Goal: Transaction & Acquisition: Purchase product/service

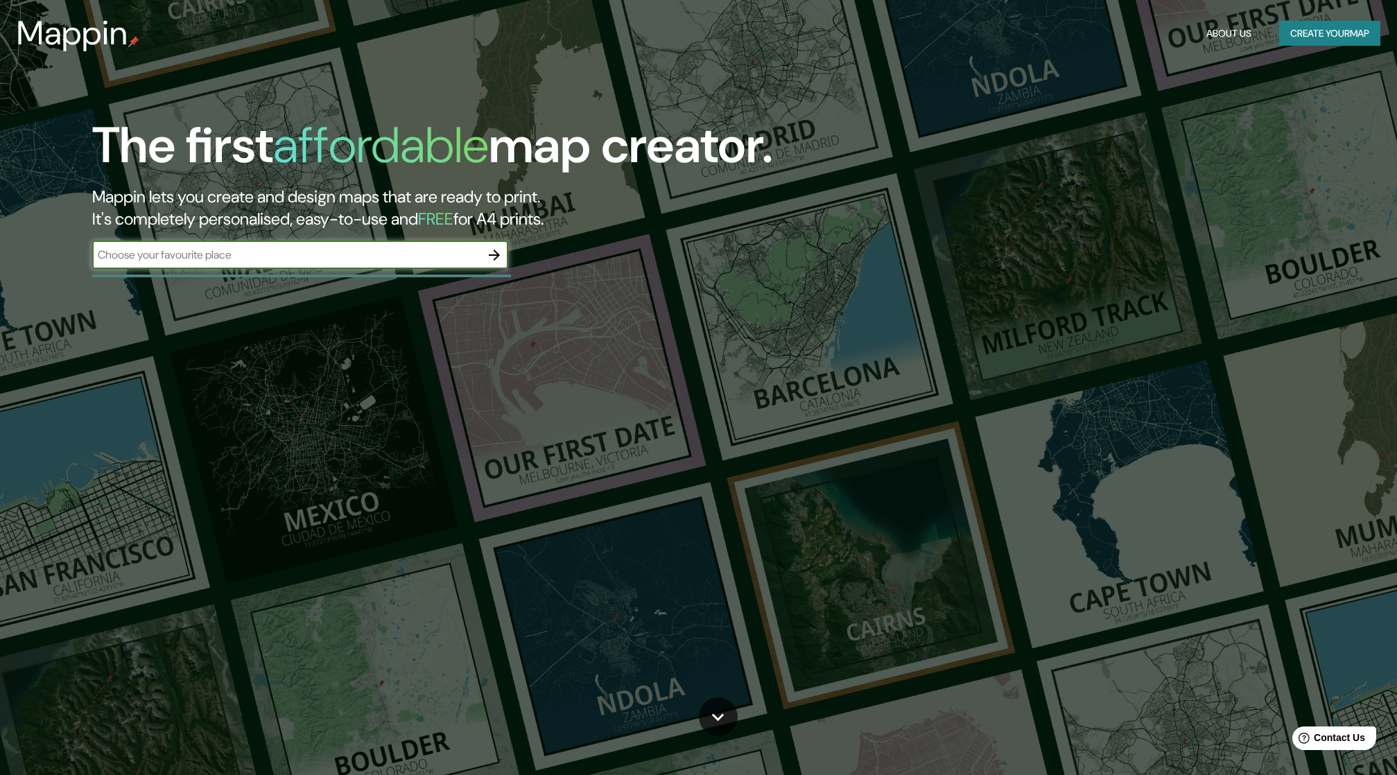
click at [351, 254] on input "text" at bounding box center [286, 255] width 388 height 16
type input "[GEOGRAPHIC_DATA]"
click at [496, 252] on icon "button" at bounding box center [494, 255] width 11 height 11
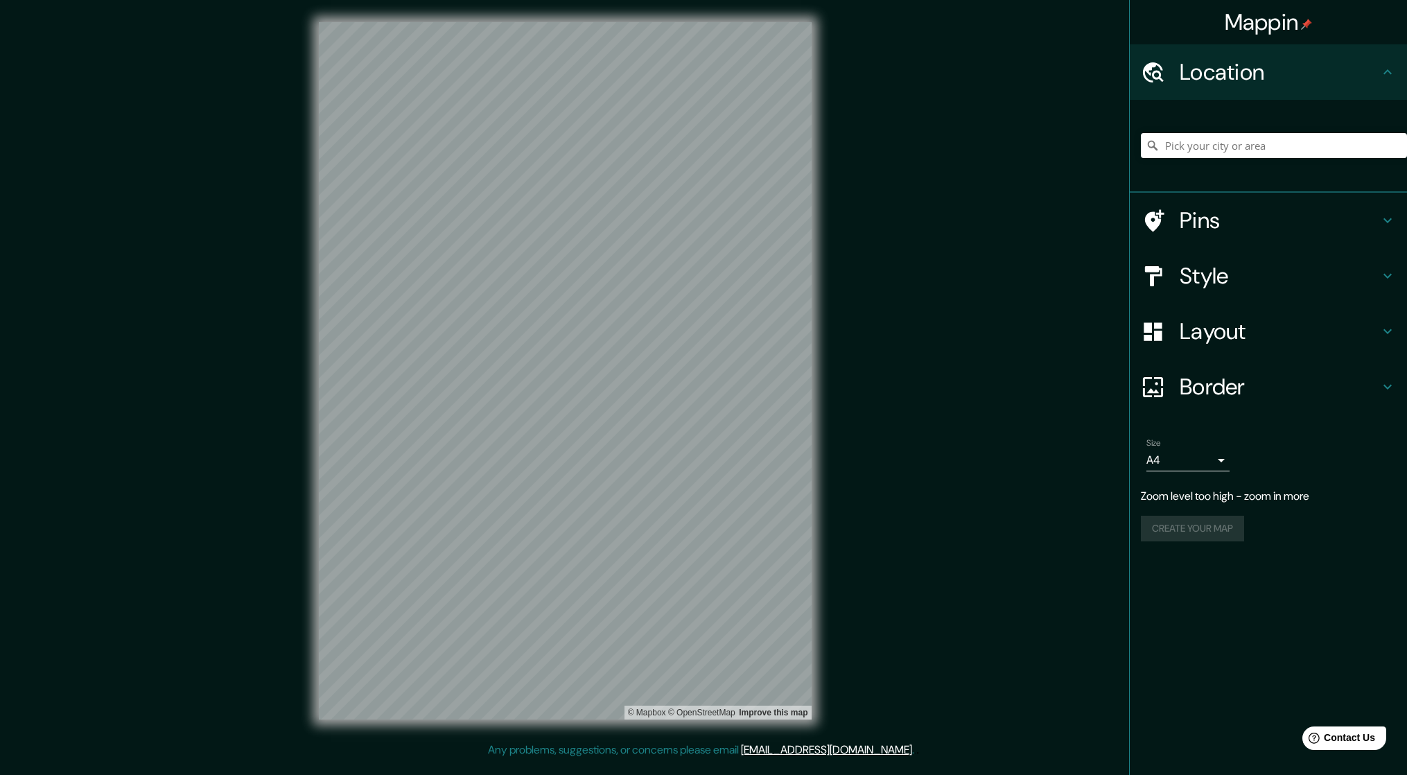
click at [301, 432] on div "© Mapbox © OpenStreetMap Improve this map" at bounding box center [565, 371] width 537 height 742
drag, startPoint x: 719, startPoint y: 381, endPoint x: 713, endPoint y: 376, distance: 7.4
click at [713, 376] on div at bounding box center [711, 375] width 11 height 11
click at [712, 374] on div at bounding box center [711, 375] width 11 height 11
click at [722, 370] on div at bounding box center [719, 368] width 11 height 11
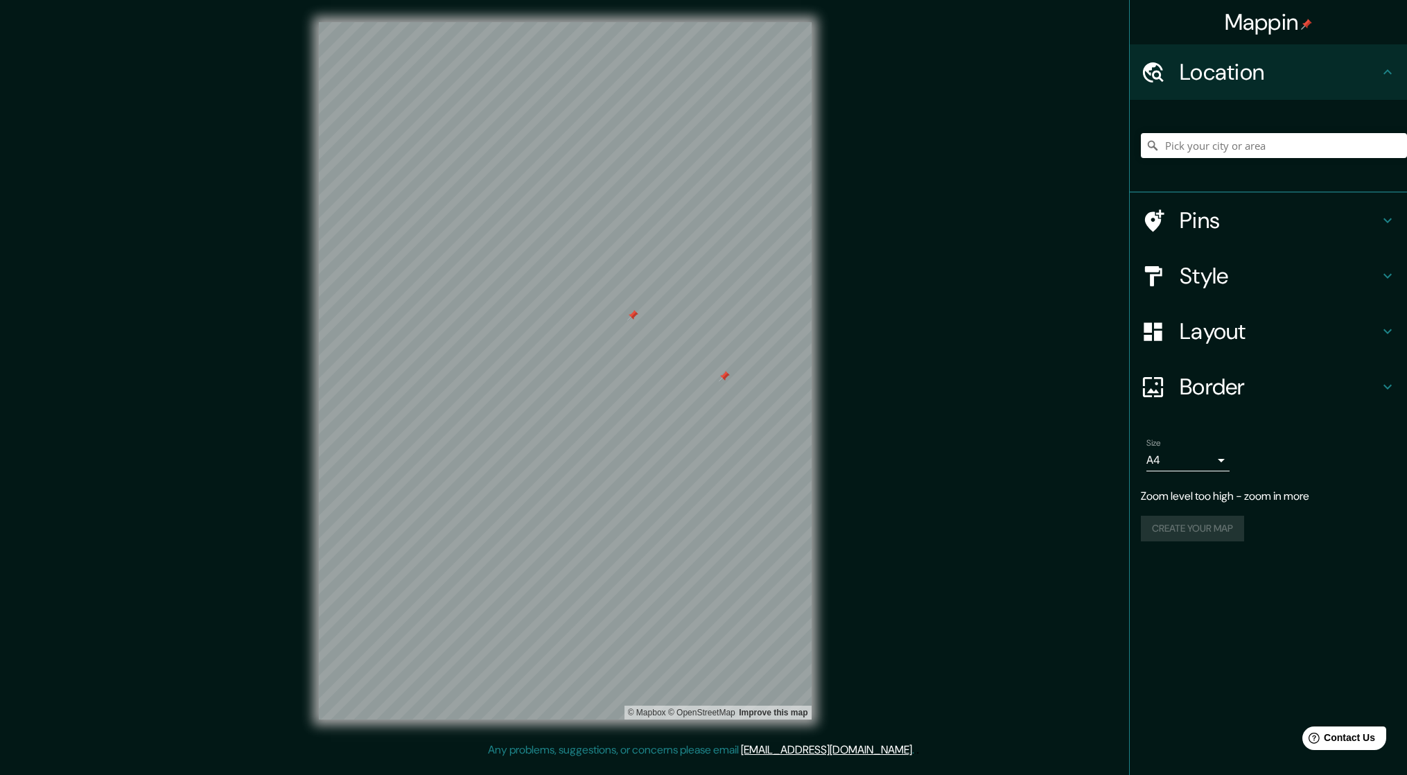
click at [726, 381] on div at bounding box center [724, 376] width 11 height 11
click at [630, 319] on div at bounding box center [632, 315] width 11 height 11
click at [1210, 141] on input "Pick your city or area" at bounding box center [1274, 145] width 266 height 25
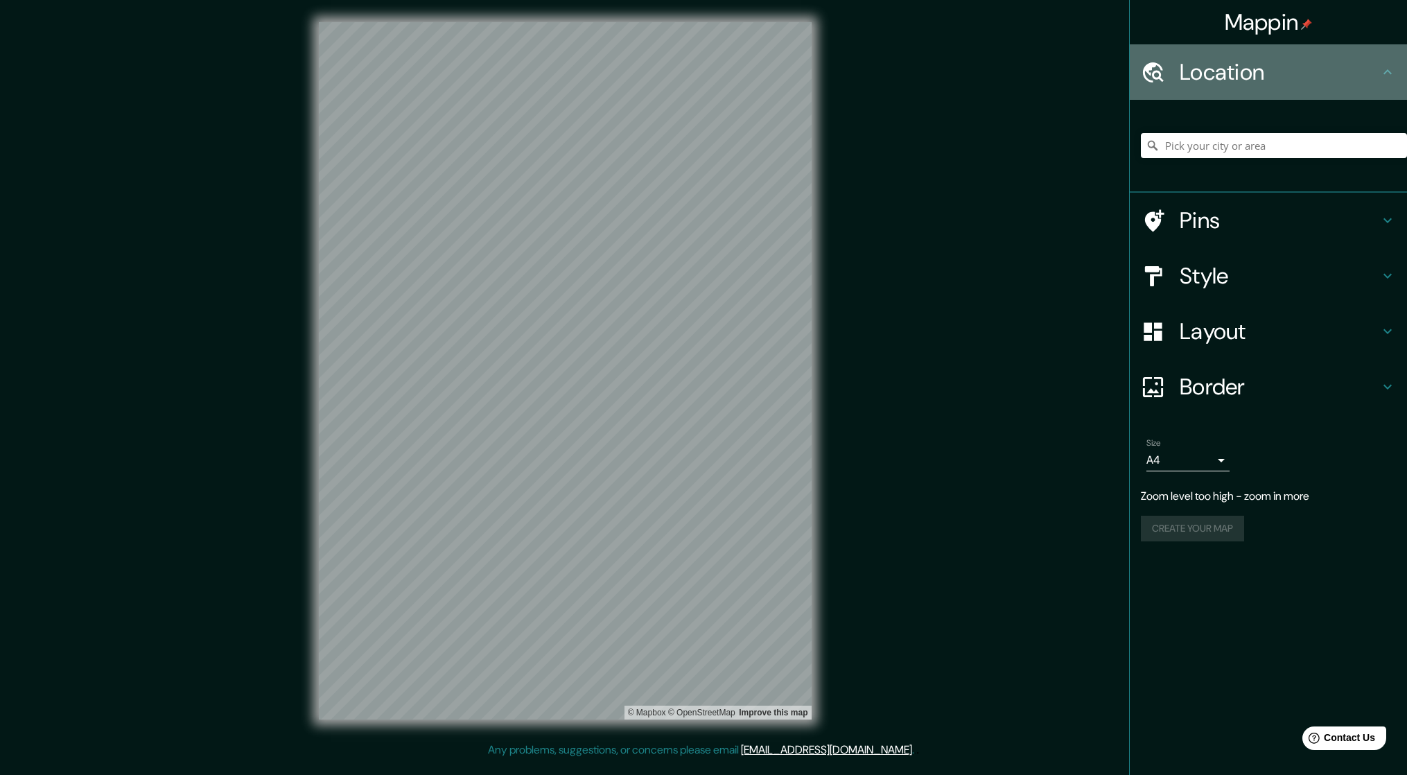
click at [1386, 63] on div "Location" at bounding box center [1268, 71] width 277 height 55
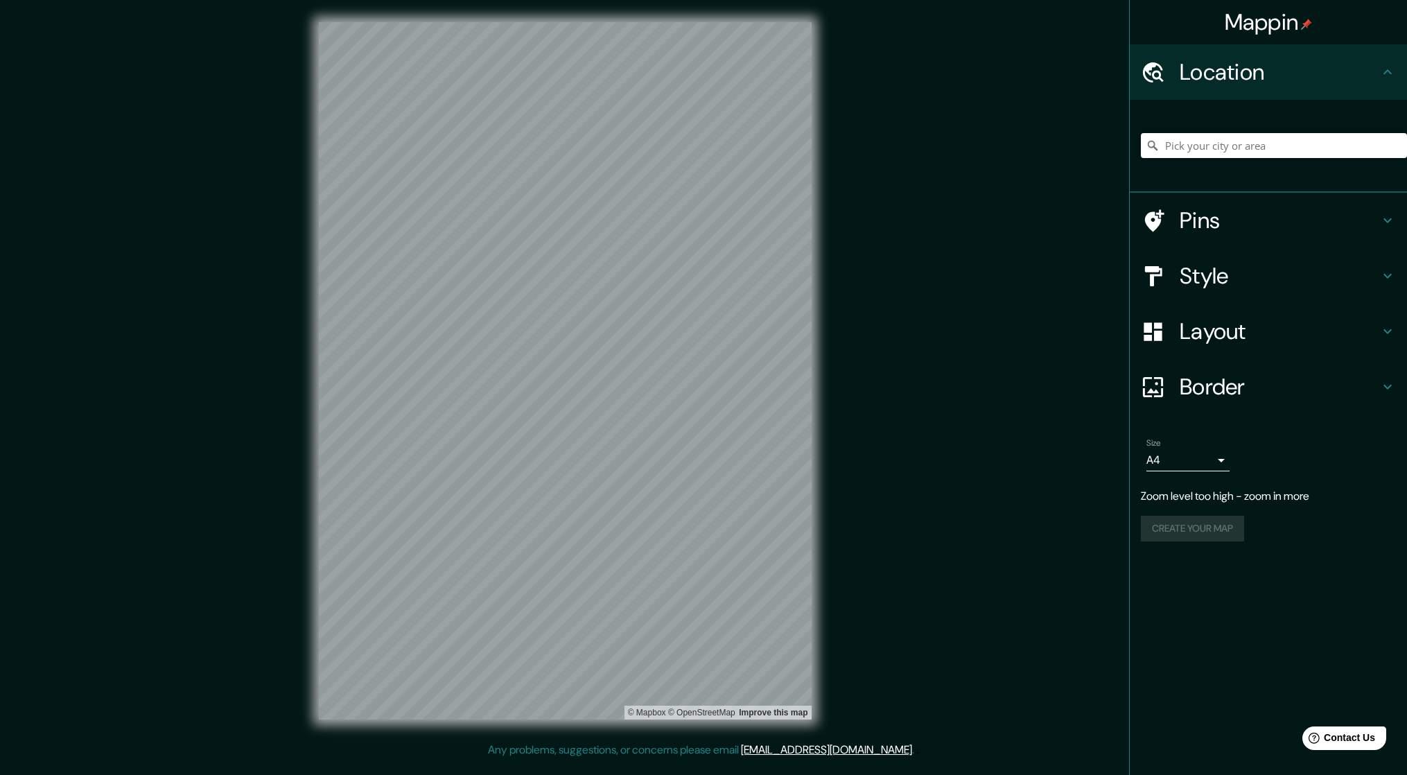
click at [1386, 63] on div "Location" at bounding box center [1268, 71] width 277 height 55
click at [1235, 537] on div "Create your map" at bounding box center [1268, 529] width 255 height 26
click at [1226, 466] on body "Mappin Location Pins Style Layout Border Choose a border. Hint : you can make l…" at bounding box center [703, 387] width 1407 height 775
click at [1226, 466] on div at bounding box center [703, 387] width 1407 height 775
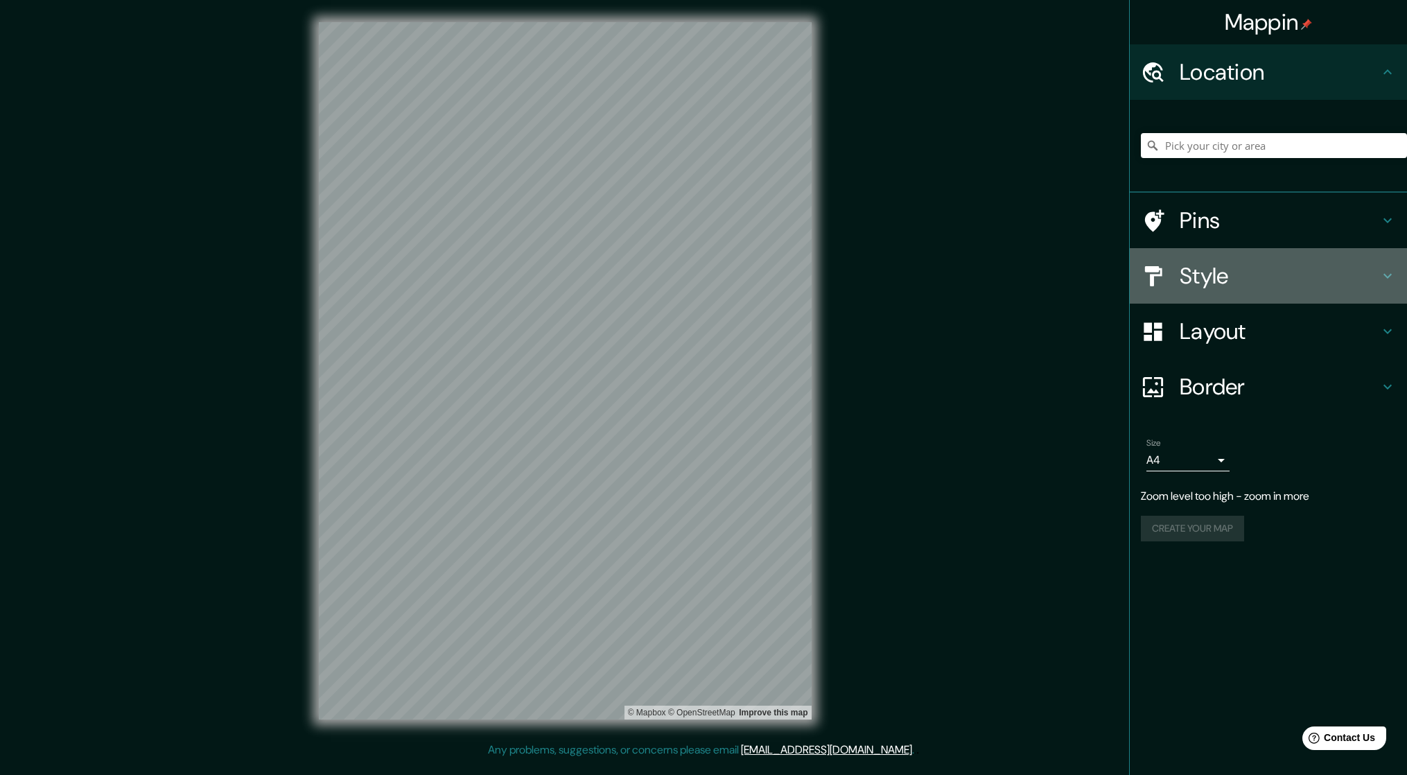
click at [1233, 270] on h4 "Style" at bounding box center [1280, 276] width 200 height 28
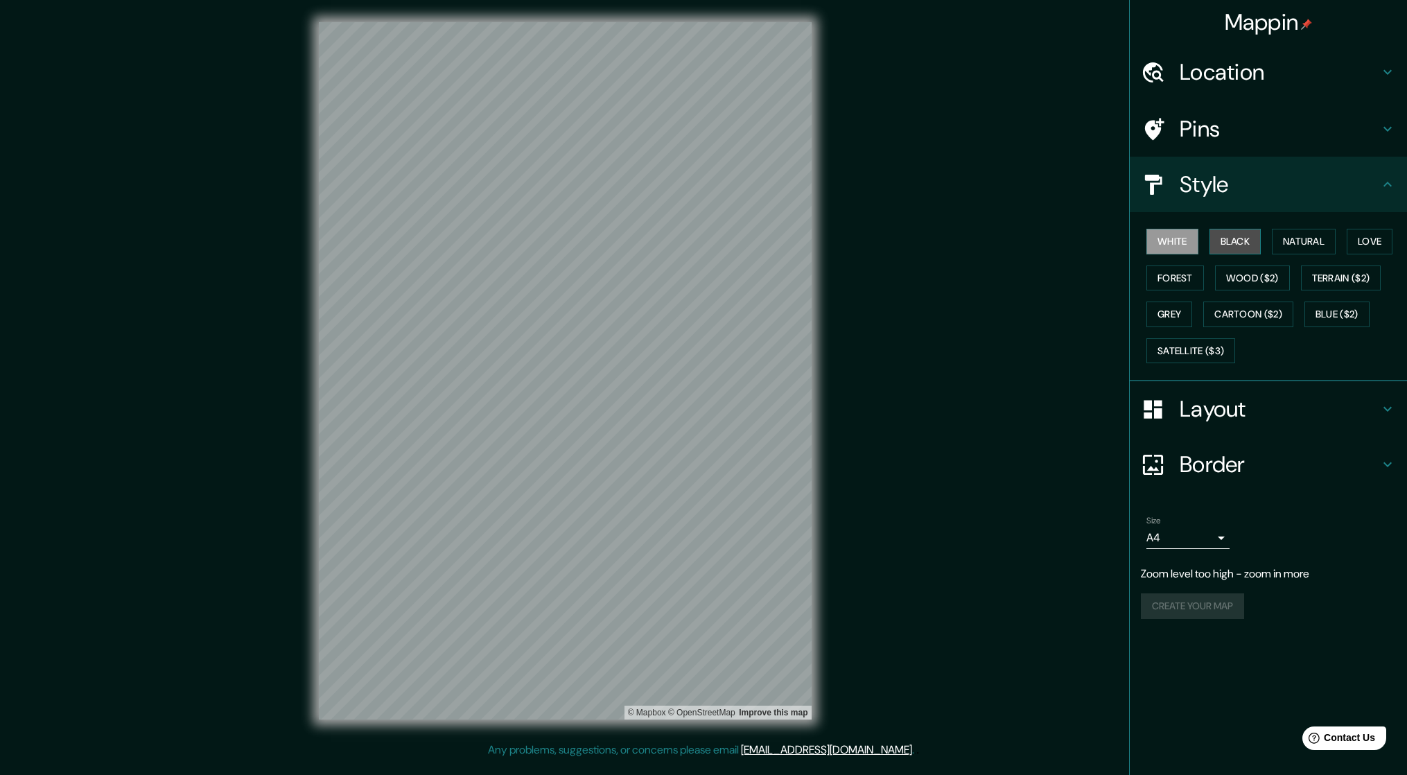
click at [1237, 243] on button "Black" at bounding box center [1236, 242] width 52 height 26
click at [1291, 242] on button "Natural" at bounding box center [1304, 242] width 64 height 26
click at [1390, 247] on button "Love" at bounding box center [1370, 242] width 46 height 26
drag, startPoint x: 1232, startPoint y: 254, endPoint x: 1232, endPoint y: 243, distance: 11.1
click at [1232, 252] on button "Black" at bounding box center [1236, 242] width 52 height 26
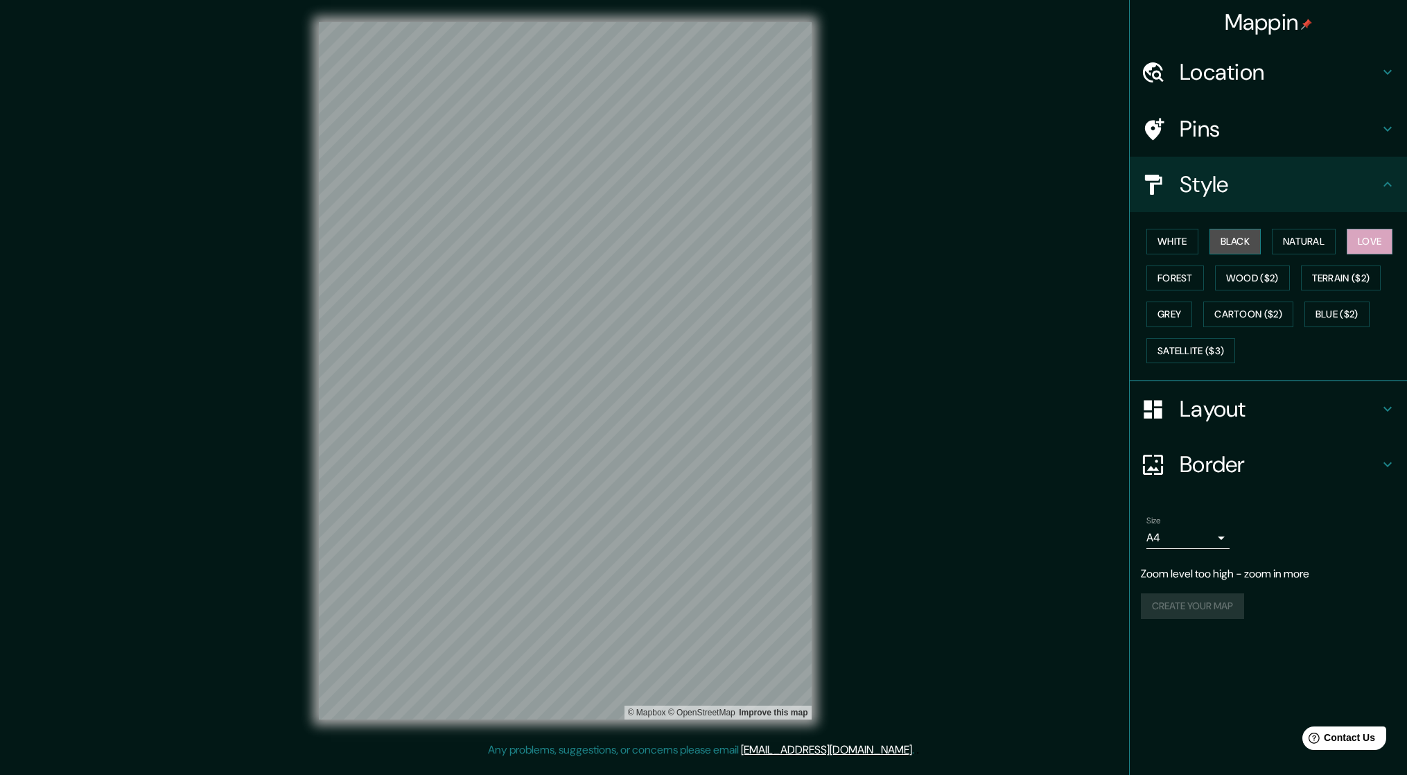
click at [1232, 243] on button "Black" at bounding box center [1236, 242] width 52 height 26
click at [1244, 133] on h4 "Pins" at bounding box center [1280, 129] width 200 height 28
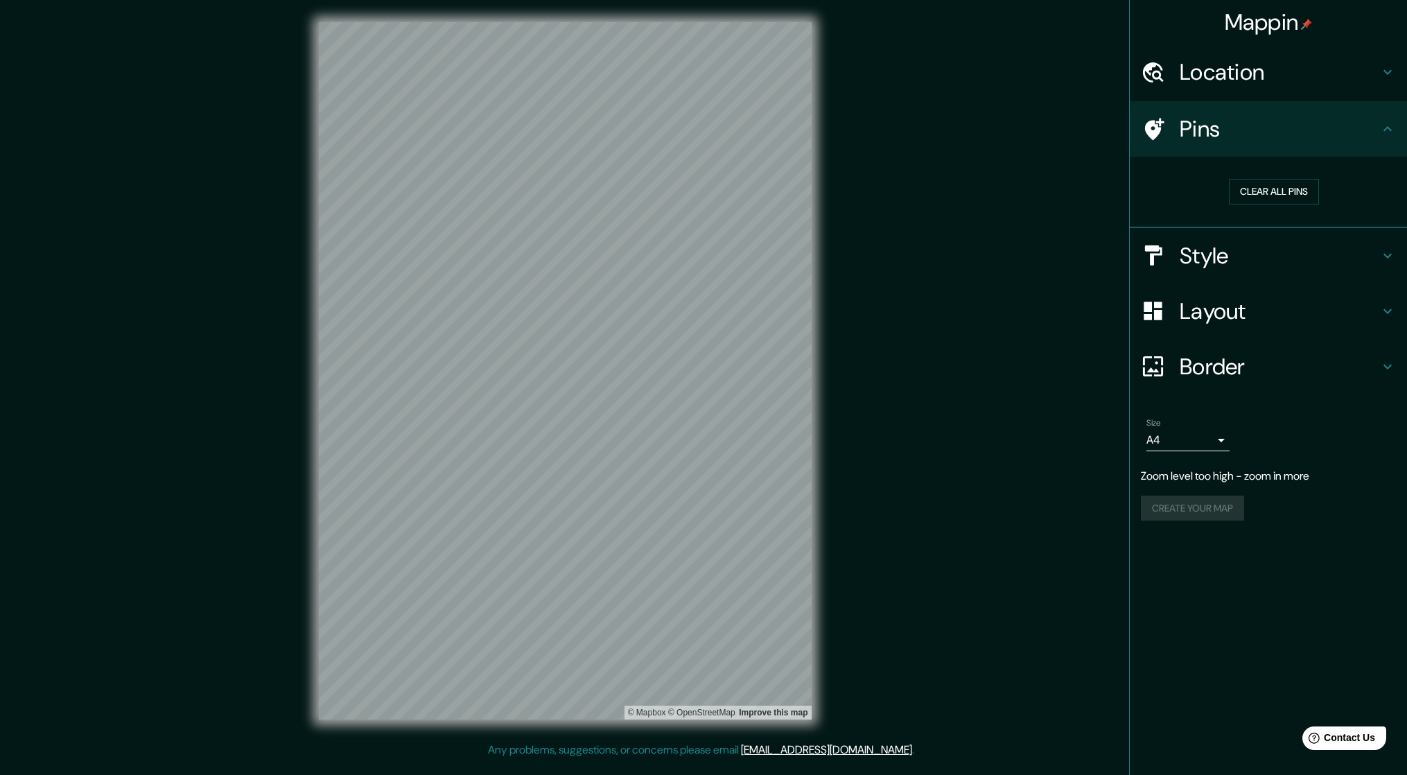
click at [1214, 304] on h4 "Layout" at bounding box center [1280, 311] width 200 height 28
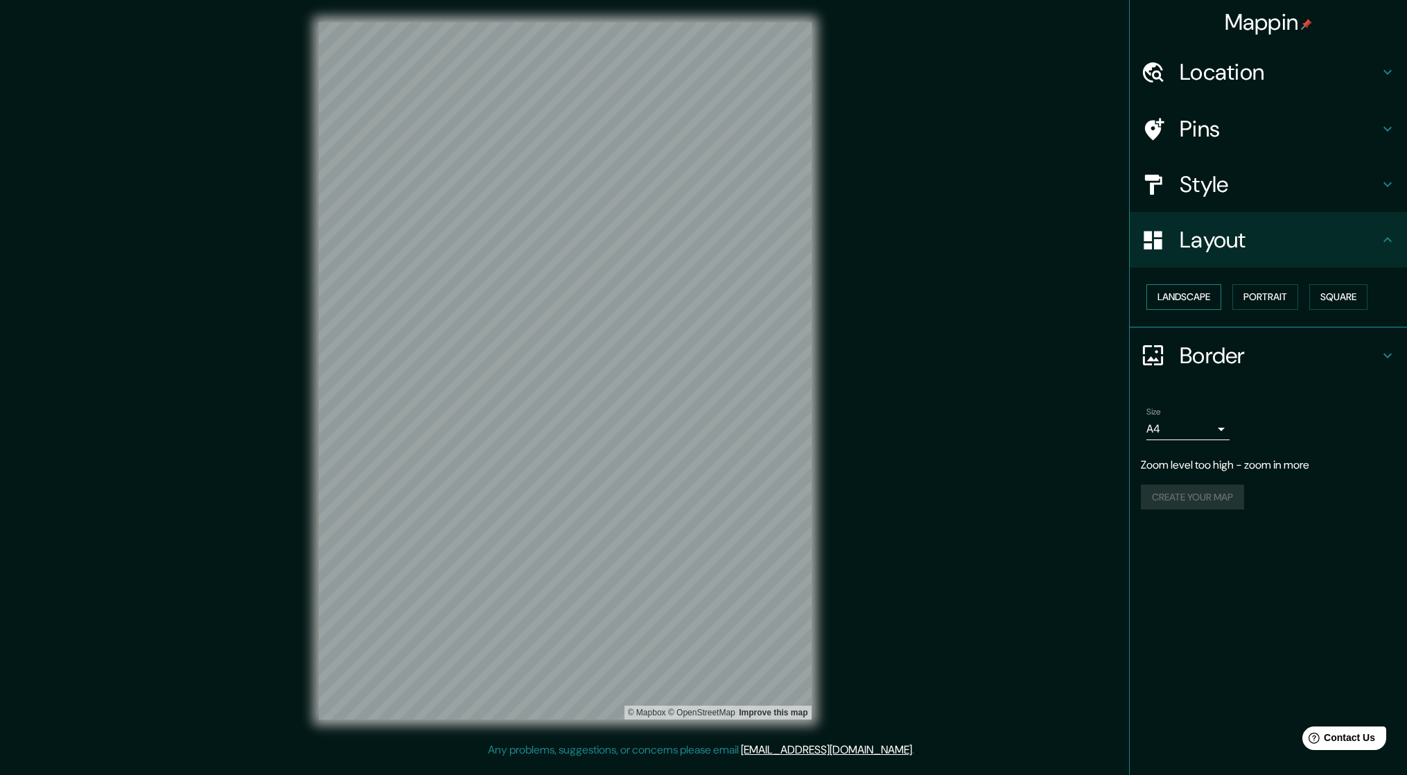
click at [1202, 302] on button "Landscape" at bounding box center [1183, 297] width 75 height 26
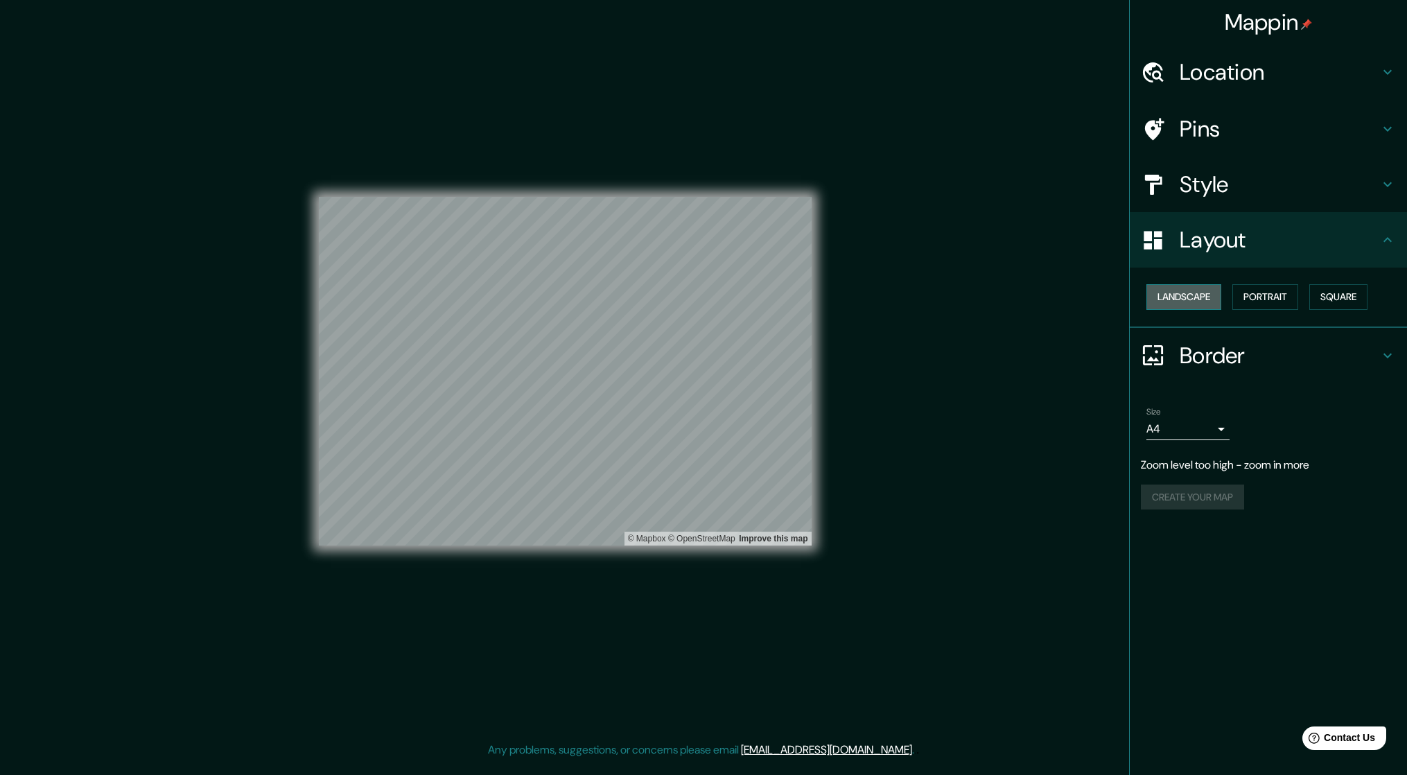
click at [1203, 301] on button "Landscape" at bounding box center [1183, 297] width 75 height 26
click at [1287, 296] on button "Portrait" at bounding box center [1265, 297] width 66 height 26
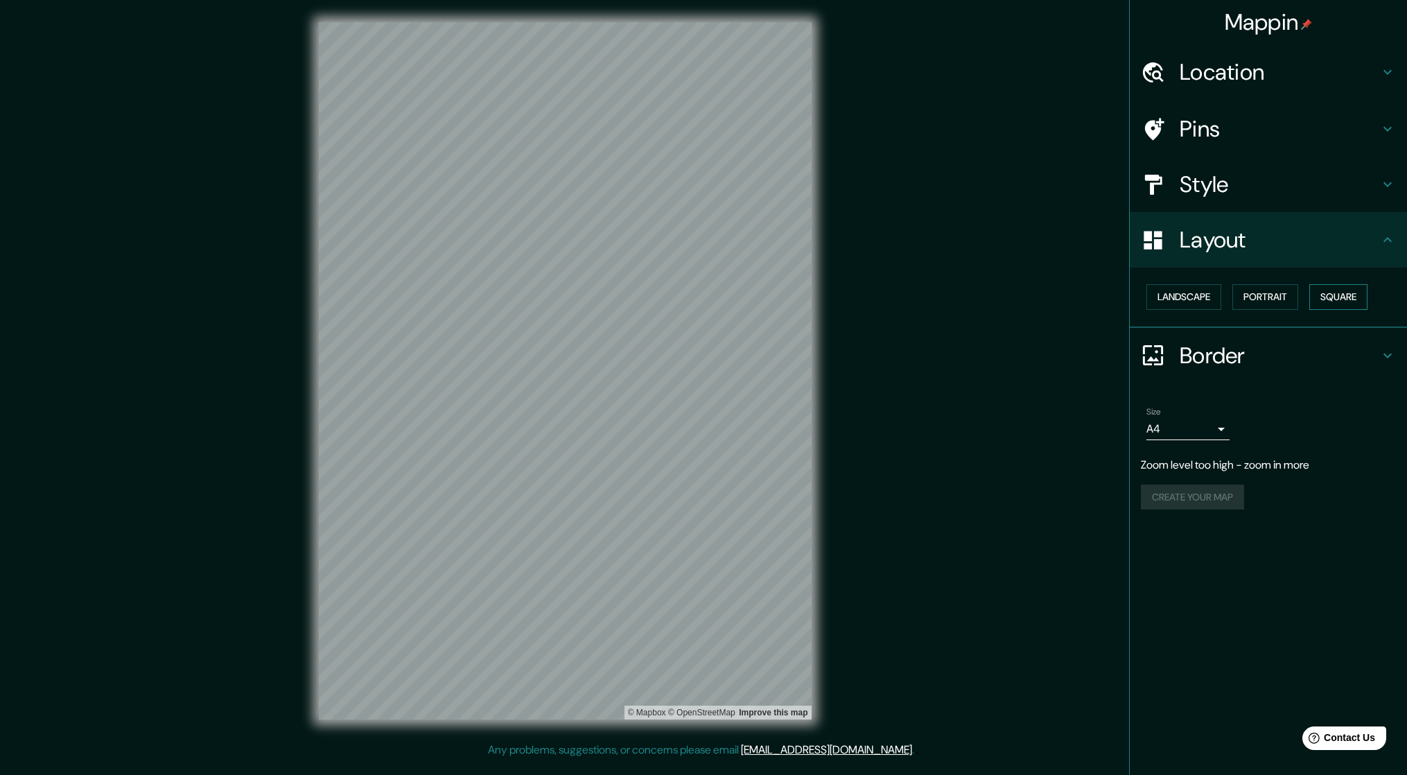
click at [1341, 294] on button "Square" at bounding box center [1338, 297] width 58 height 26
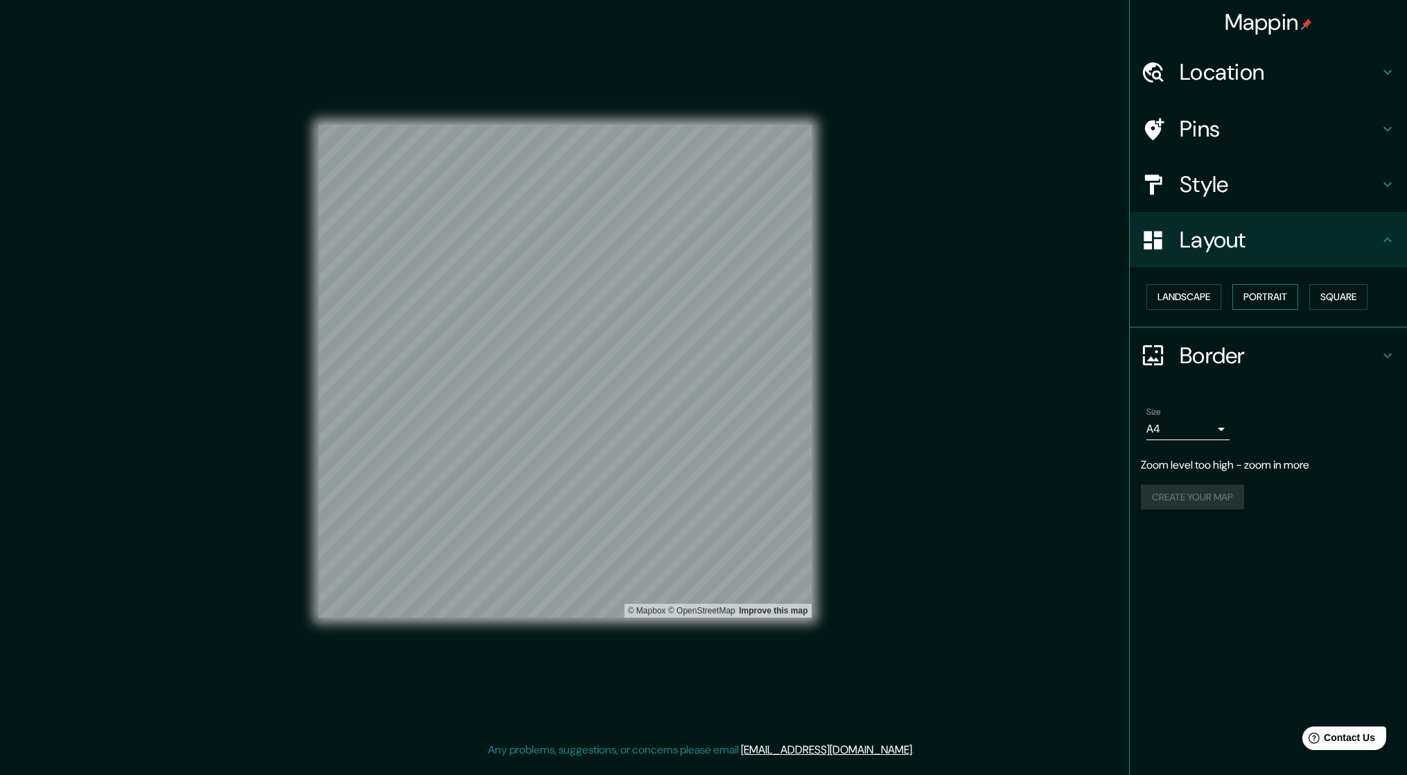
click at [1276, 295] on button "Portrait" at bounding box center [1265, 297] width 66 height 26
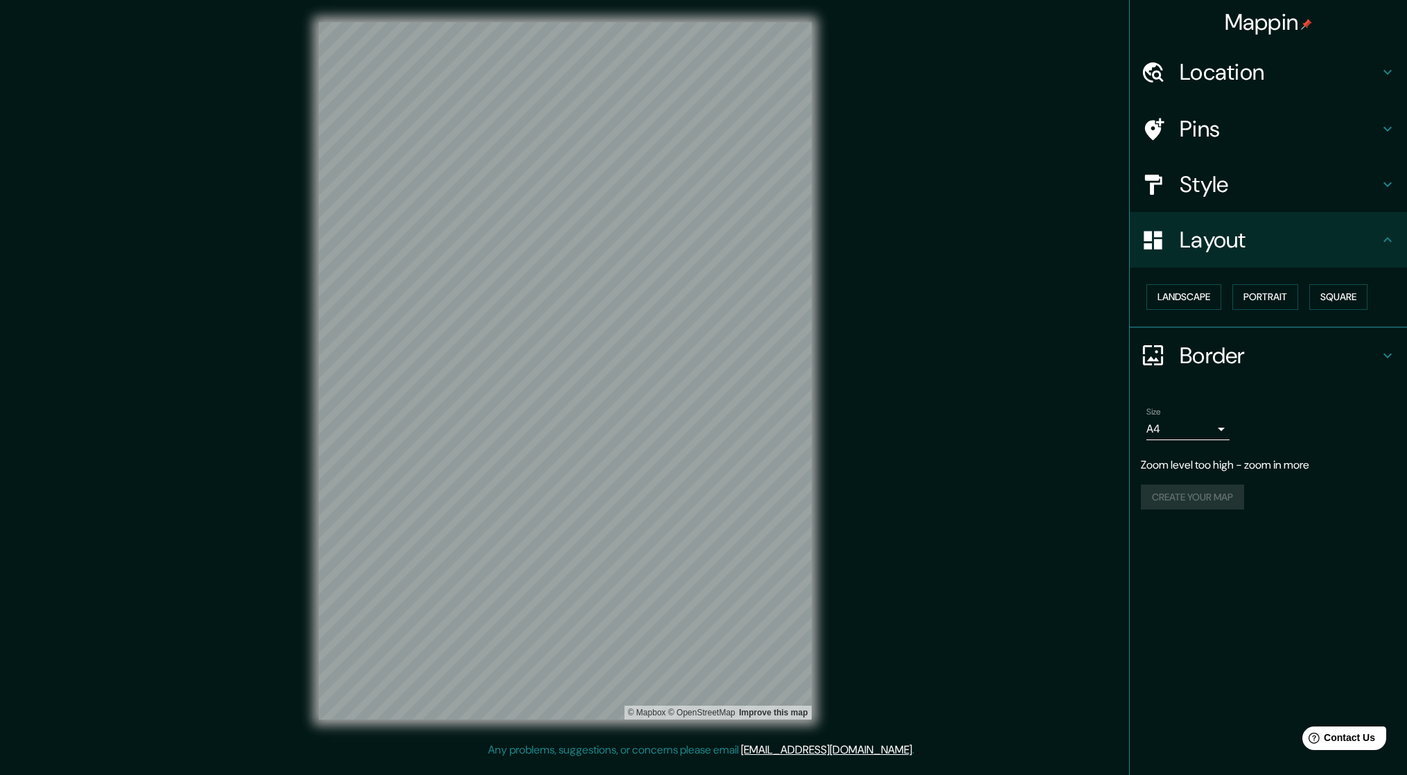
click at [1228, 82] on h4 "Location" at bounding box center [1280, 72] width 200 height 28
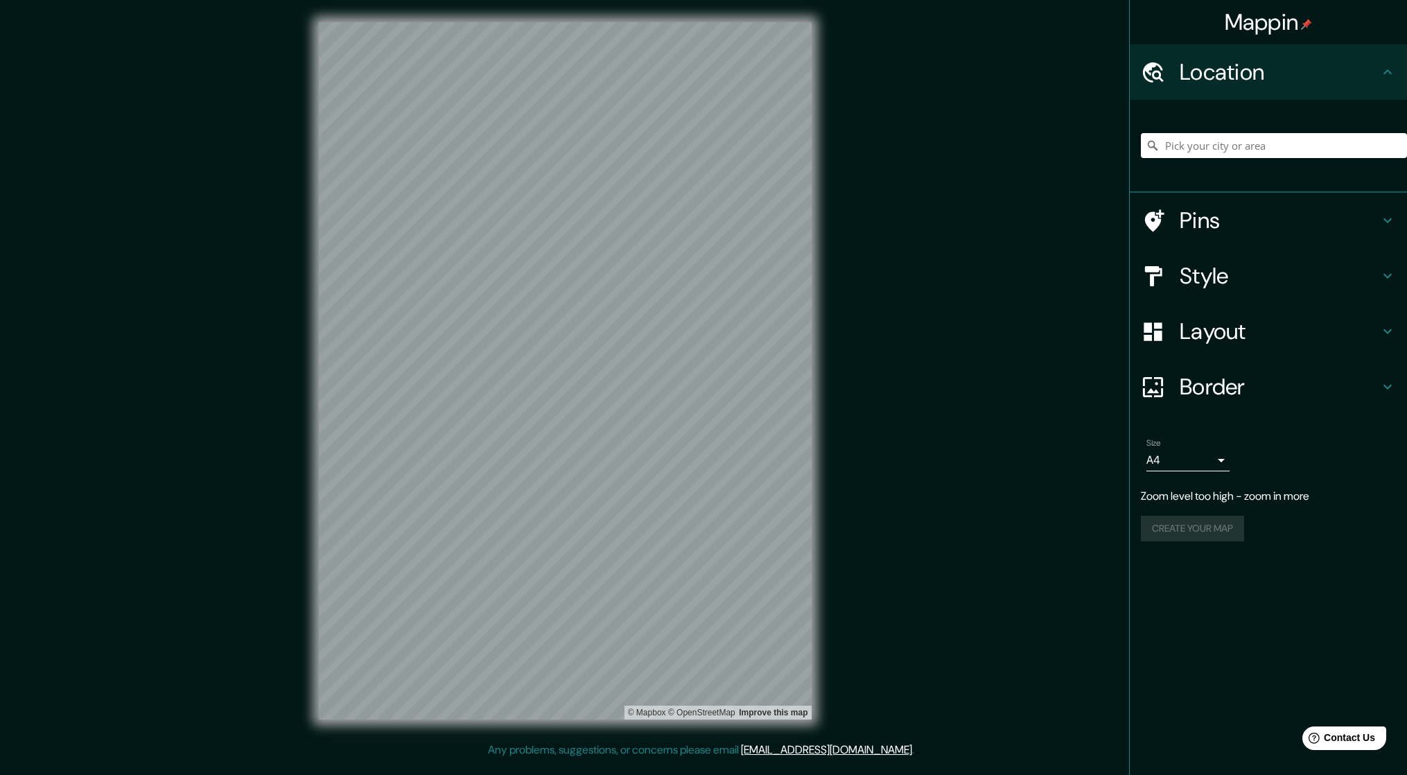
click at [1223, 209] on h4 "Pins" at bounding box center [1280, 221] width 200 height 28
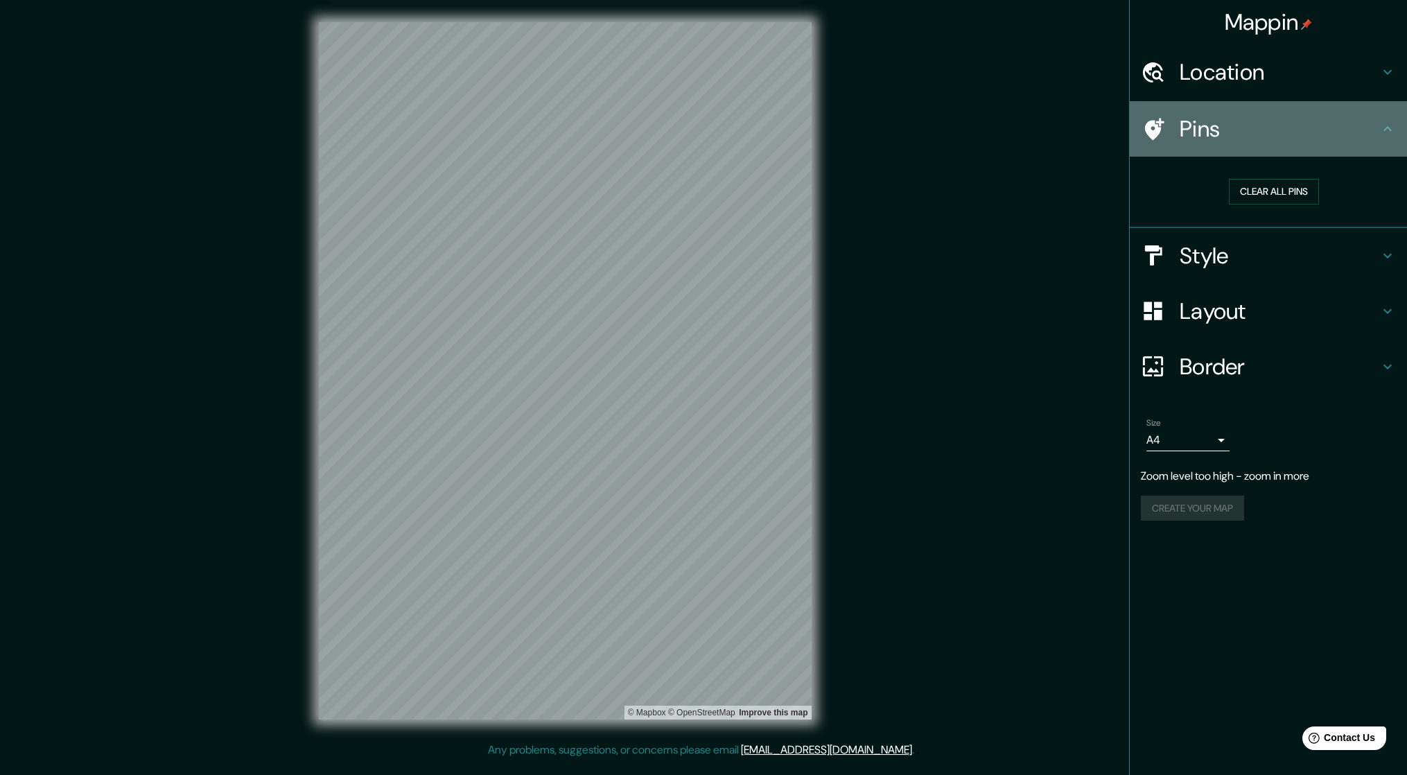
click at [1235, 148] on div "Pins" at bounding box center [1268, 128] width 277 height 55
